Goal: Navigation & Orientation: Find specific page/section

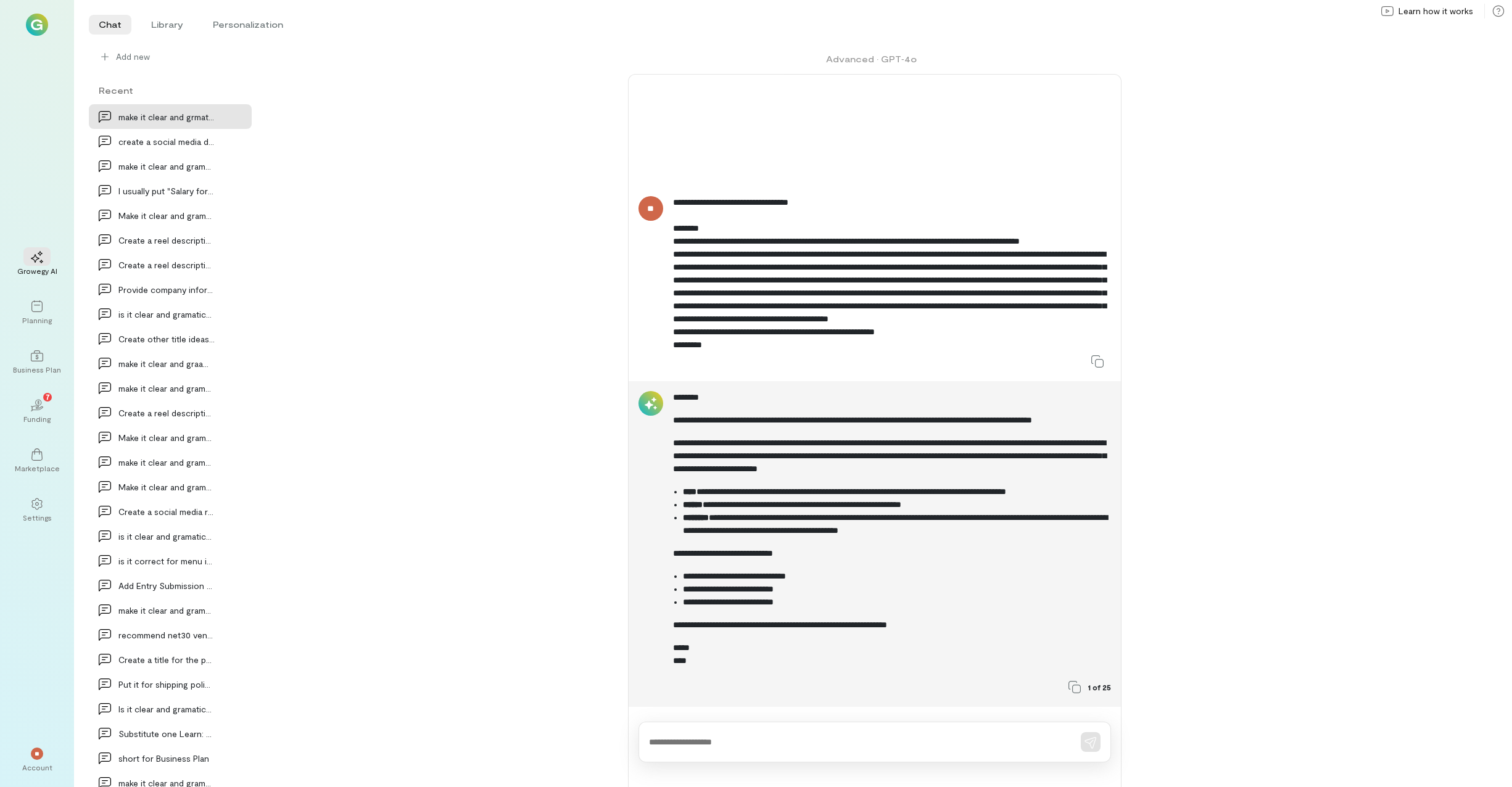
click at [35, 25] on img at bounding box center [37, 25] width 22 height 22
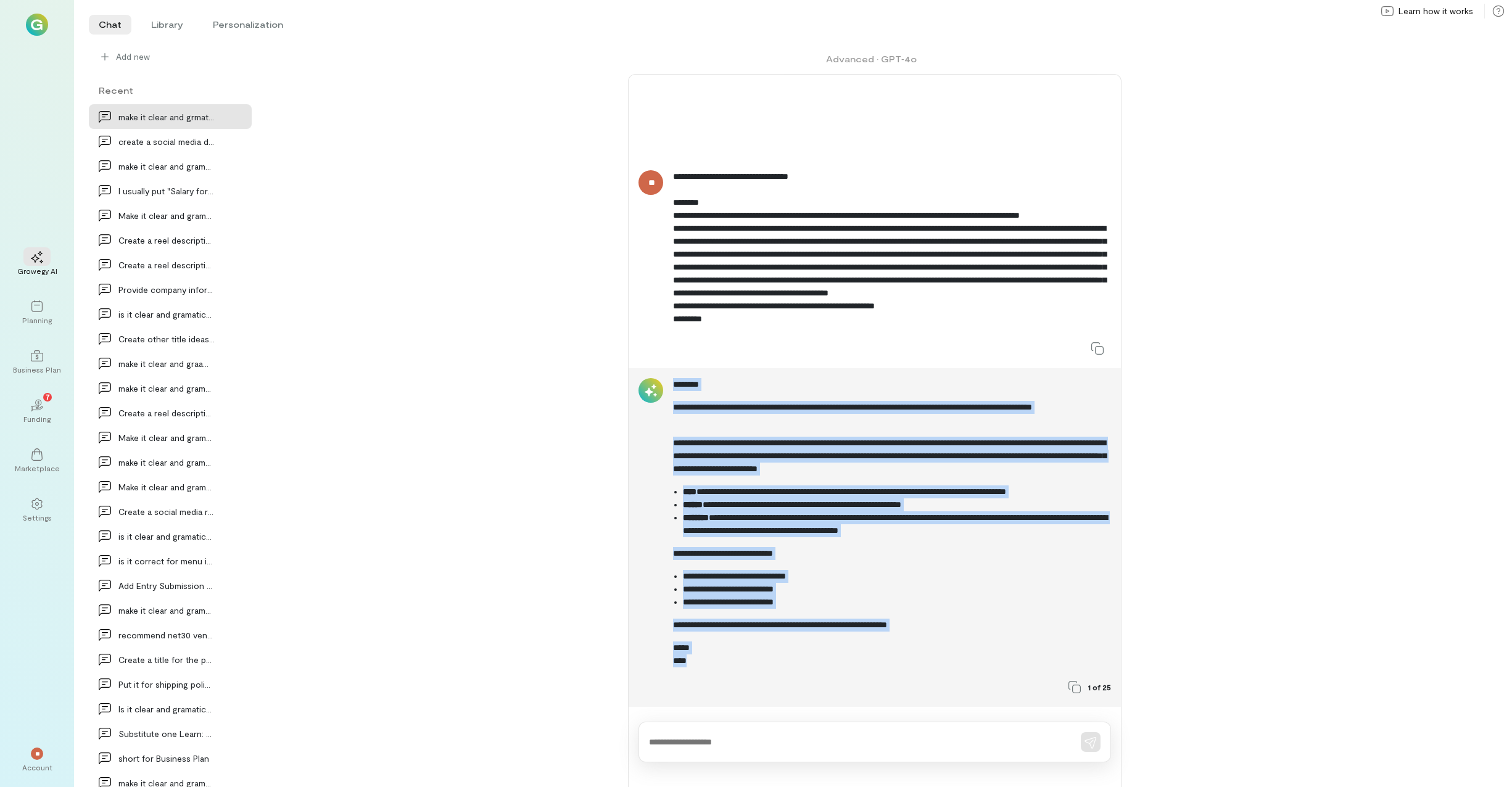
click at [35, 25] on img at bounding box center [37, 25] width 22 height 22
click at [42, 34] on img at bounding box center [37, 25] width 22 height 22
click at [42, 301] on icon at bounding box center [37, 307] width 13 height 13
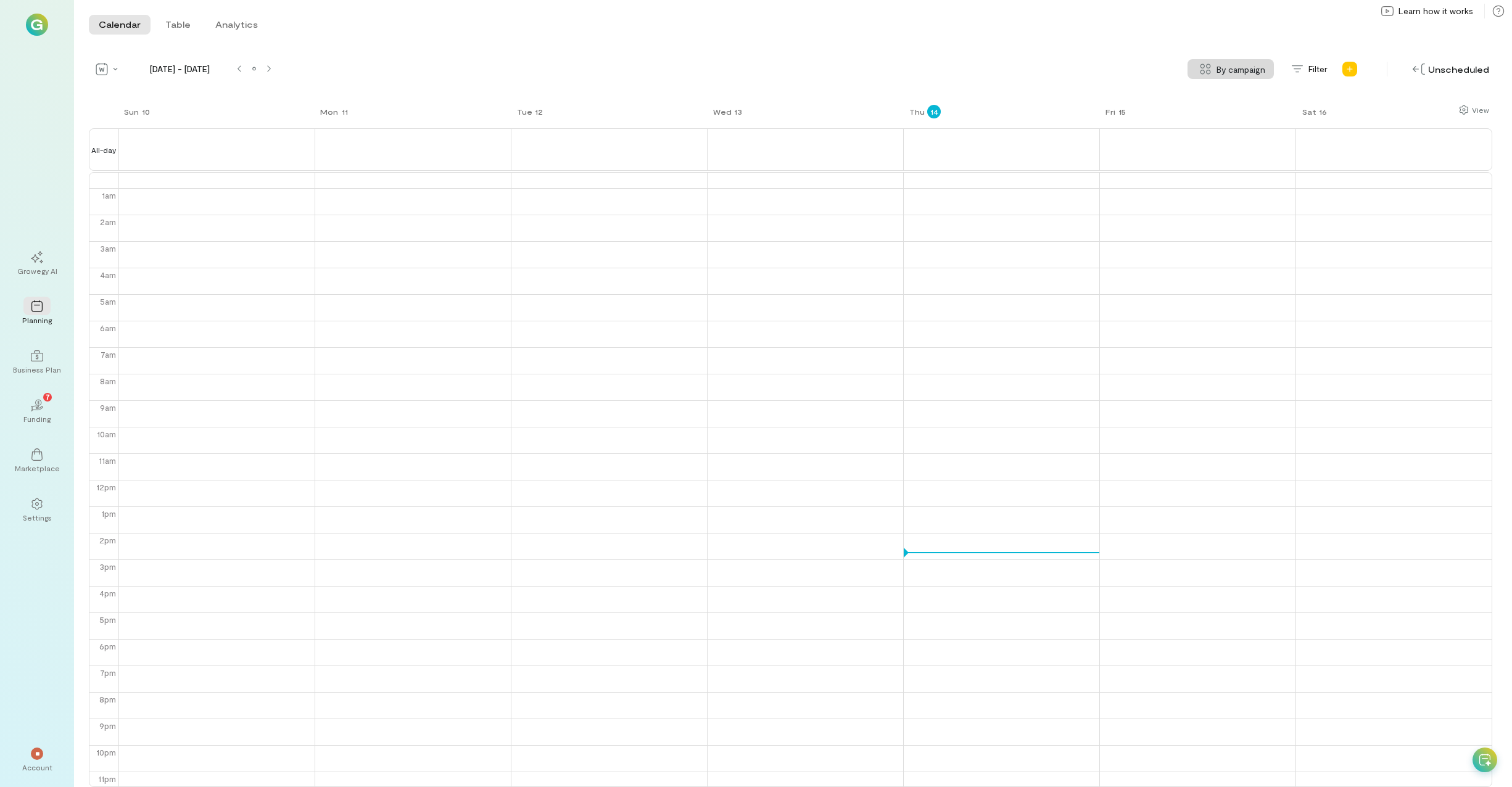
scroll to position [11, 0]
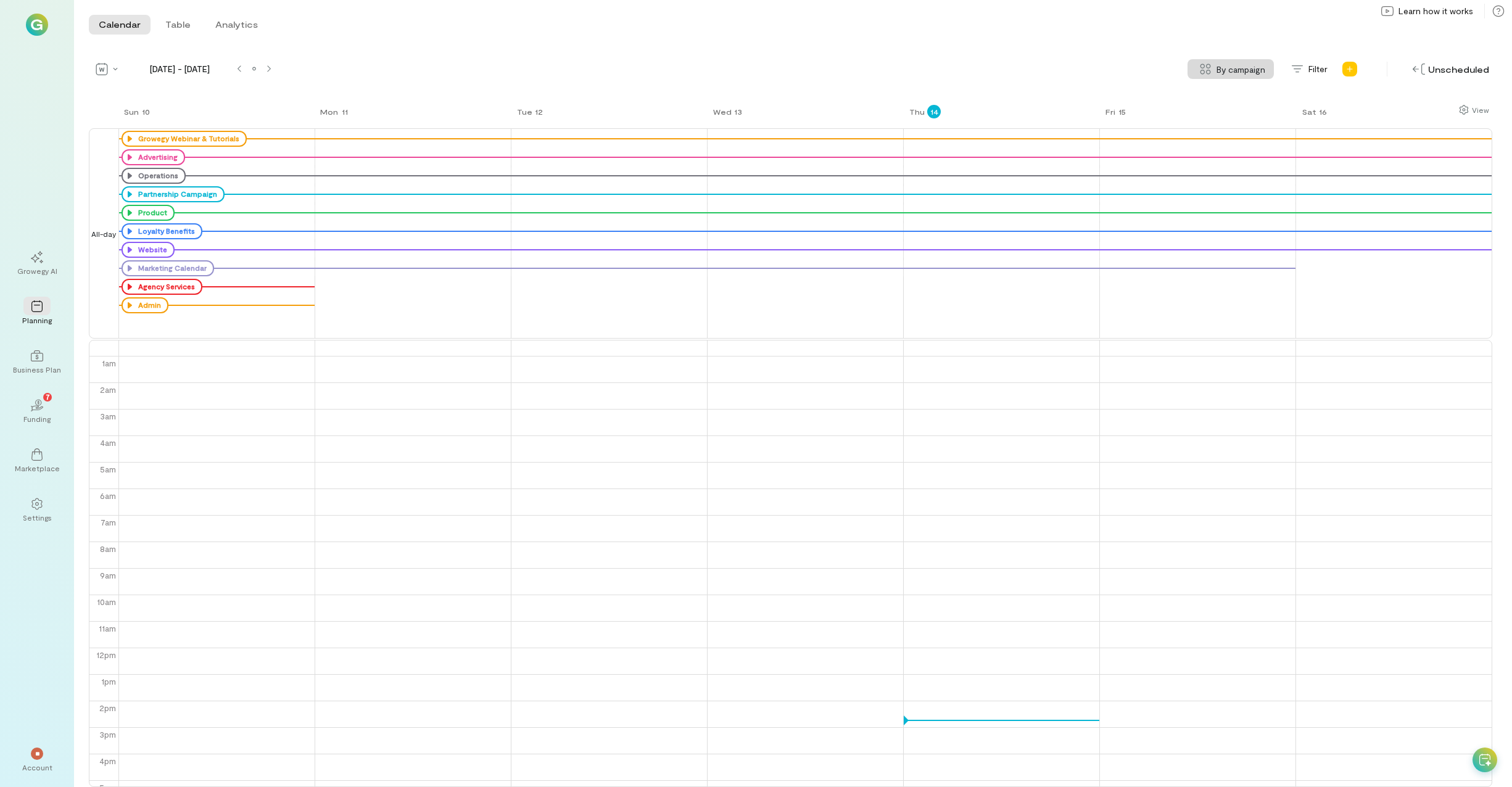
click at [32, 21] on img at bounding box center [37, 25] width 22 height 22
click at [33, 22] on img at bounding box center [37, 25] width 22 height 22
click at [35, 356] on icon at bounding box center [37, 356] width 13 height 13
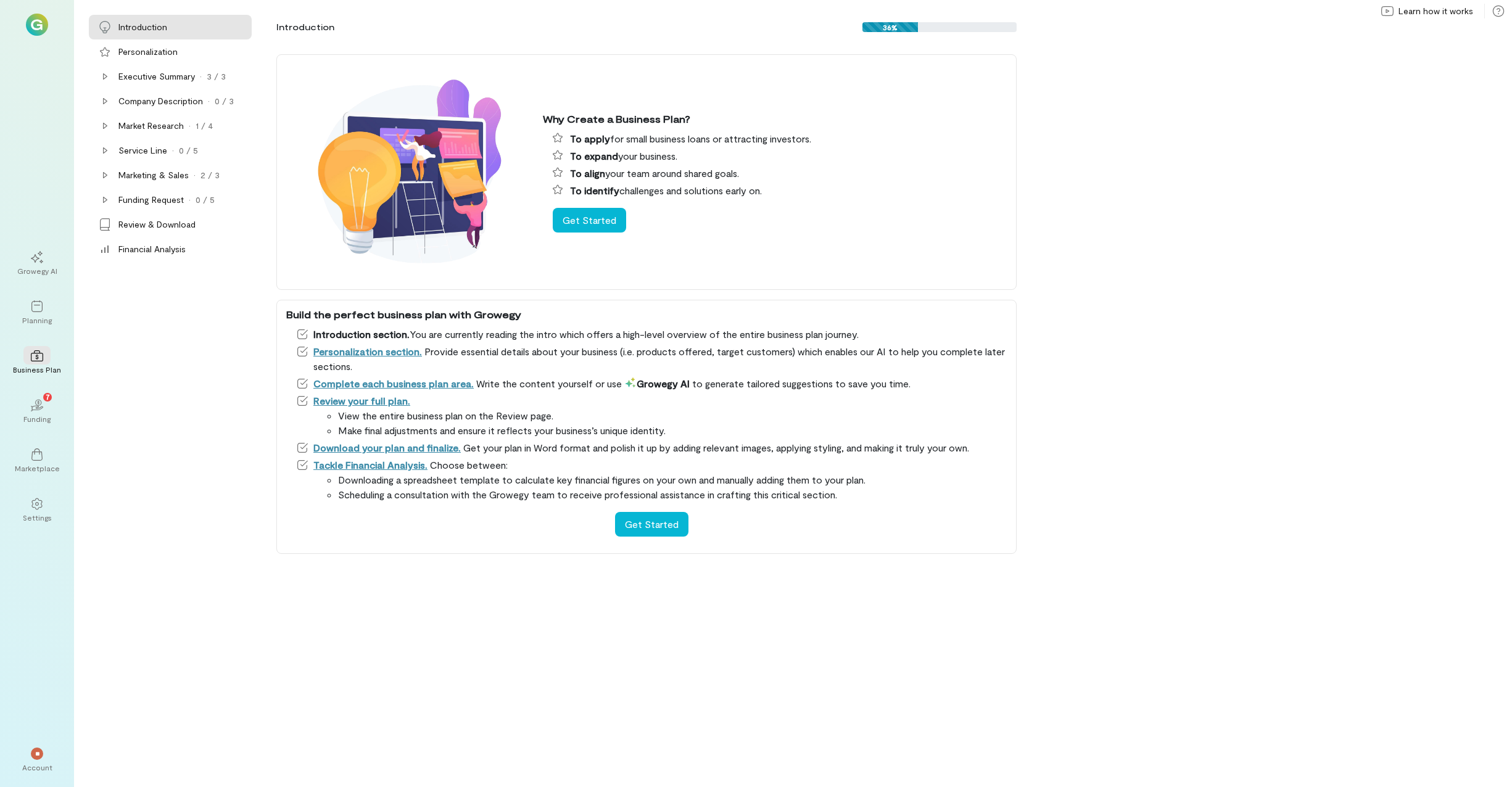
click at [37, 28] on img at bounding box center [37, 25] width 22 height 22
click at [44, 499] on div at bounding box center [37, 503] width 27 height 18
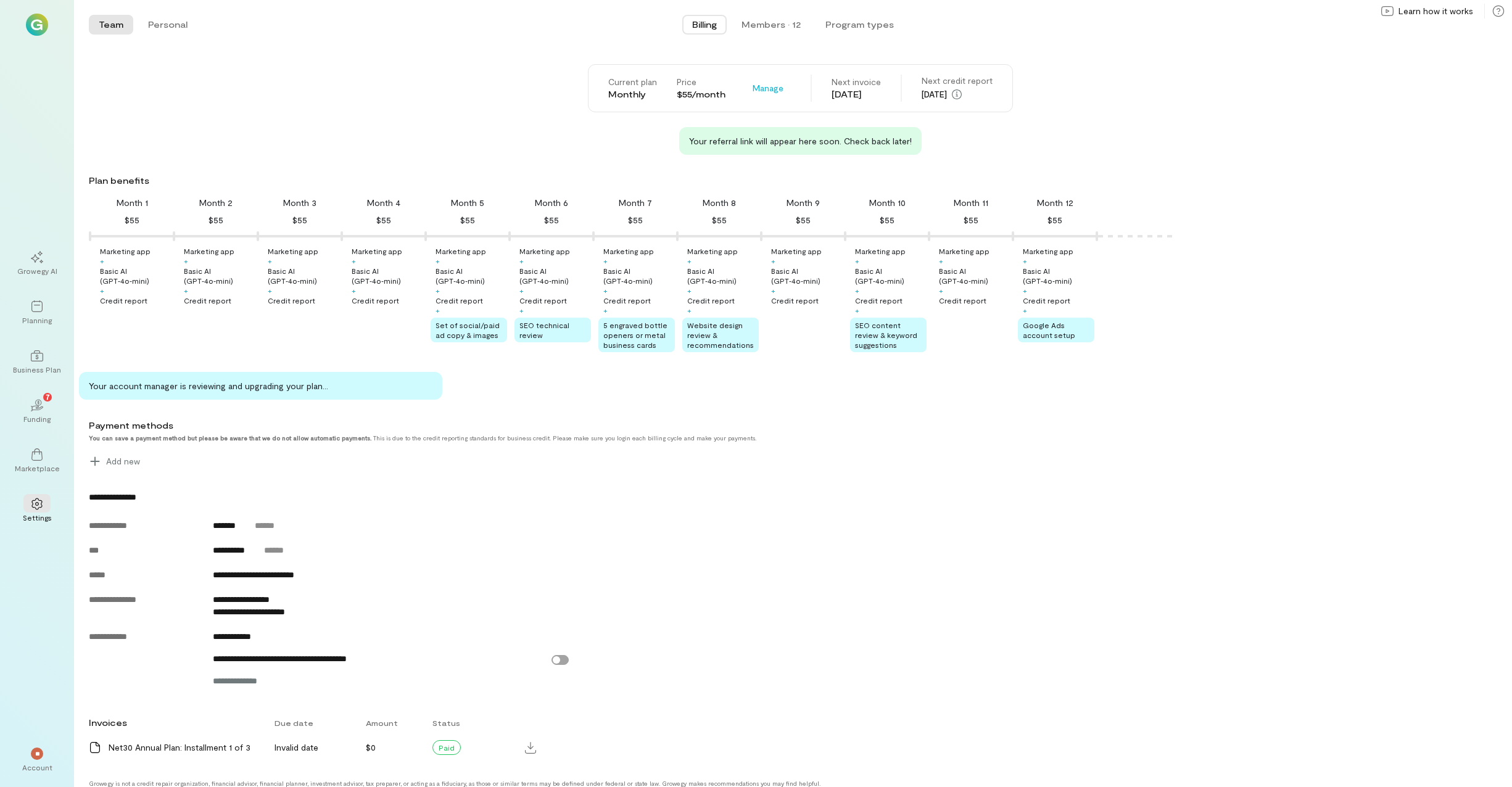
click at [40, 18] on img at bounding box center [37, 25] width 22 height 22
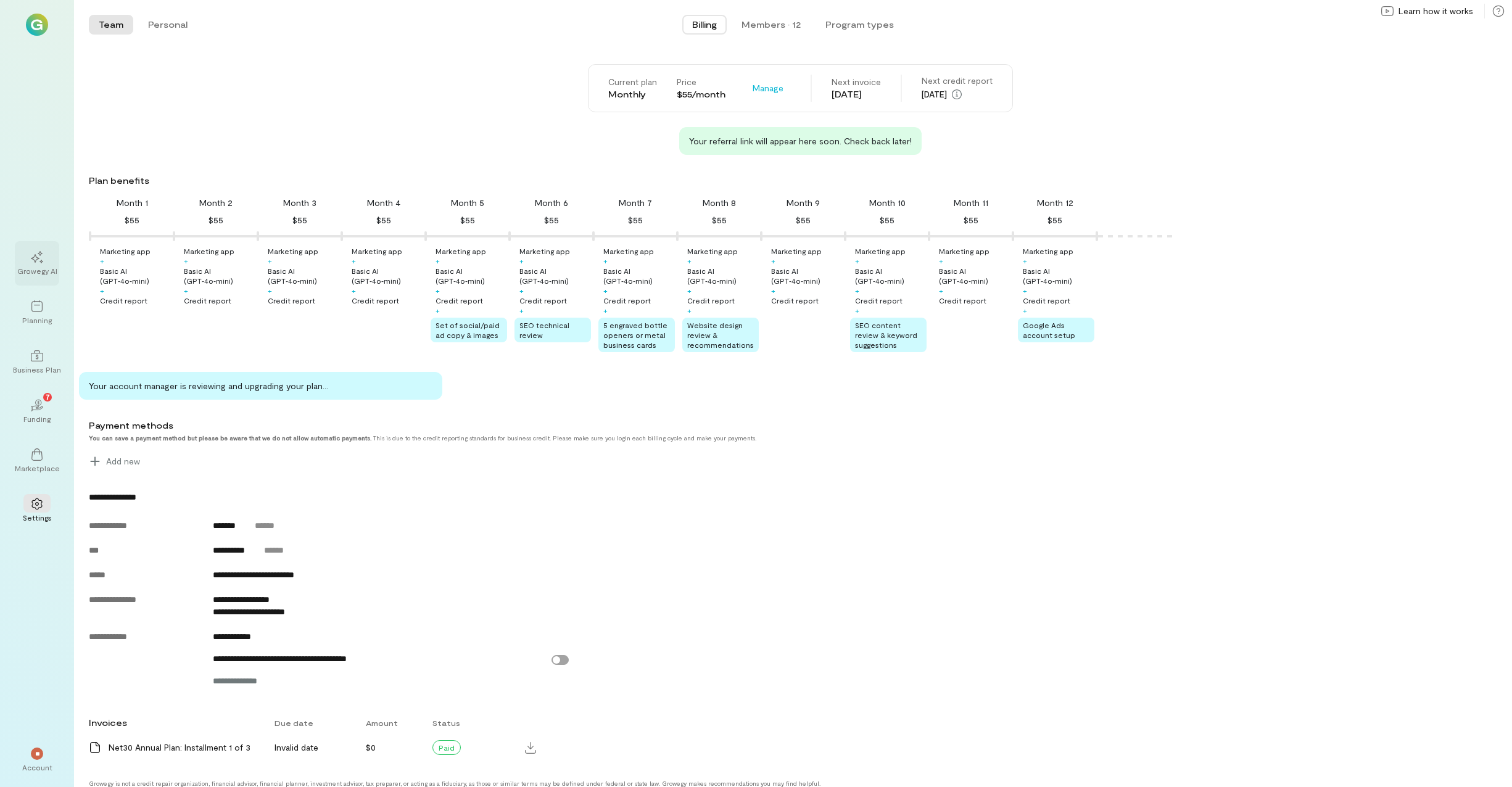
click at [36, 257] on icon at bounding box center [37, 257] width 13 height 13
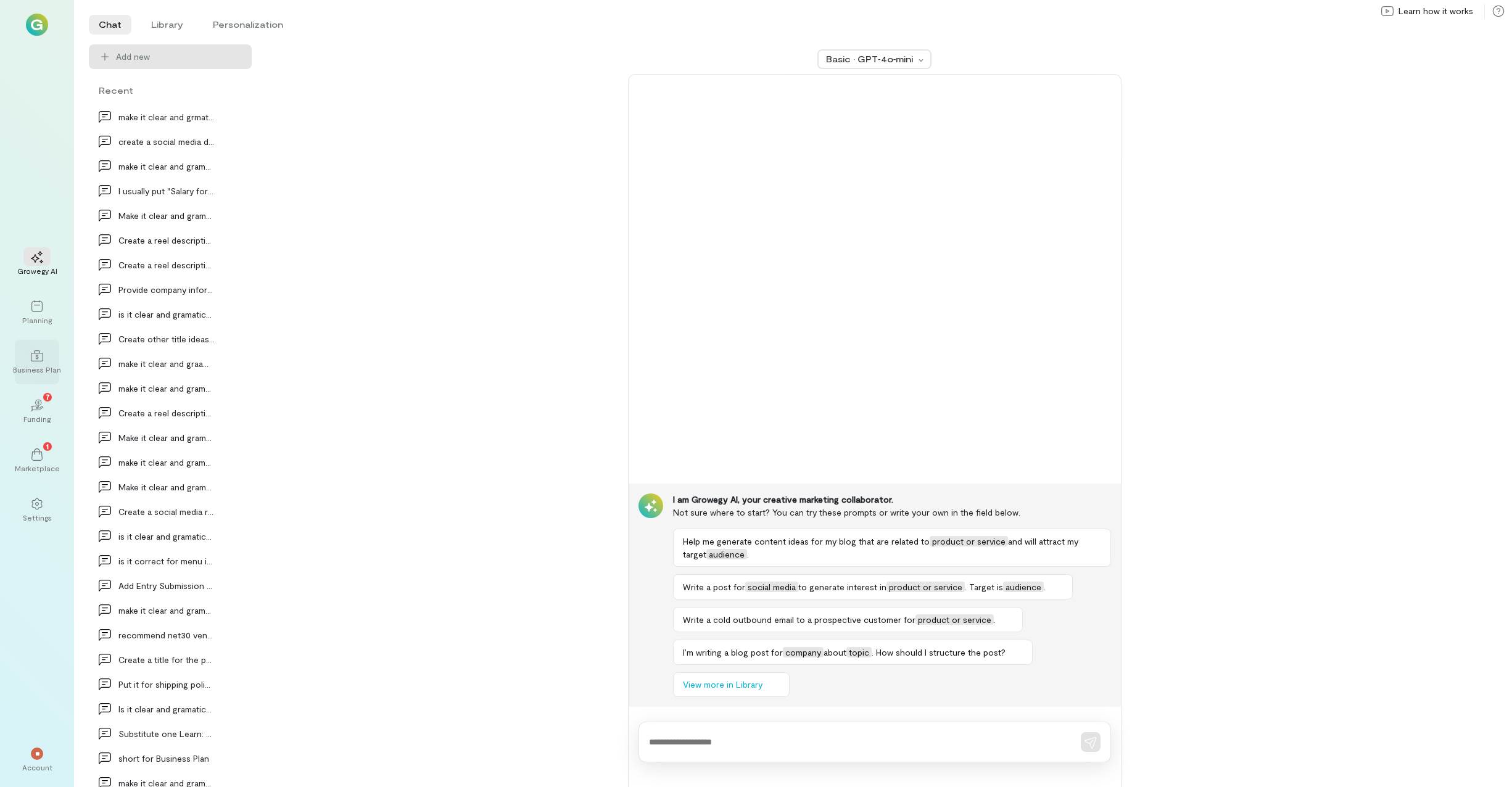
click at [39, 355] on icon at bounding box center [37, 356] width 13 height 13
